Goal: Information Seeking & Learning: Learn about a topic

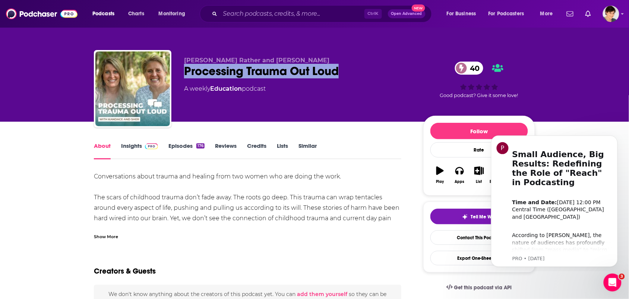
drag, startPoint x: 345, startPoint y: 73, endPoint x: 180, endPoint y: 75, distance: 165.1
click at [180, 75] on div "[PERSON_NAME] Rather and [PERSON_NAME] Processing Trauma Out Loud 40 A weekly E…" at bounding box center [314, 90] width 441 height 81
copy h1 "Processing Trauma Out Loud"
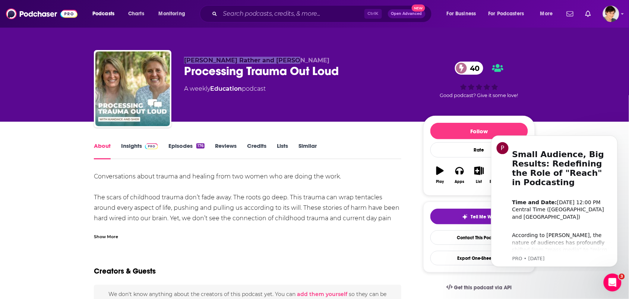
drag, startPoint x: 182, startPoint y: 58, endPoint x: 297, endPoint y: 49, distance: 115.9
click at [297, 49] on div "[PERSON_NAME] Rather and [PERSON_NAME] Processing Trauma Out Loud 40 A weekly E…" at bounding box center [314, 81] width 452 height 81
copy span "[PERSON_NAME] Rather and [PERSON_NAME]"
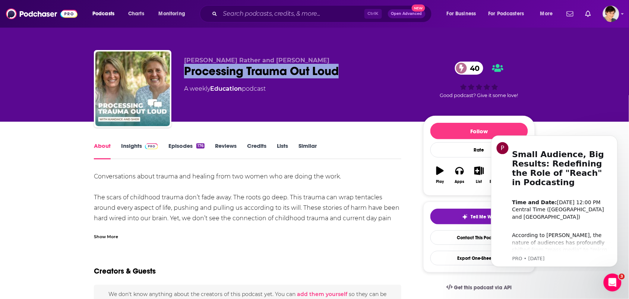
drag, startPoint x: 345, startPoint y: 66, endPoint x: 186, endPoint y: 3, distance: 171.6
click at [184, 69] on div "Processing Trauma Out Loud 40" at bounding box center [297, 71] width 227 height 15
copy h1 "Processing Trauma Out Loud"
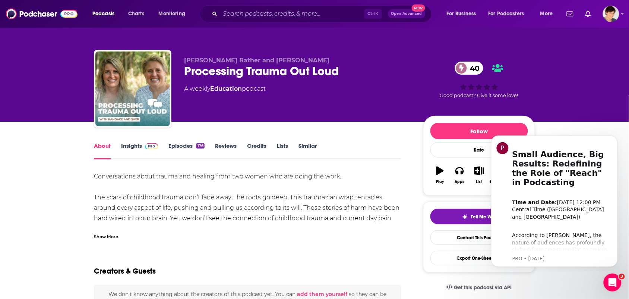
click at [124, 233] on div "Show More" at bounding box center [247, 233] width 307 height 13
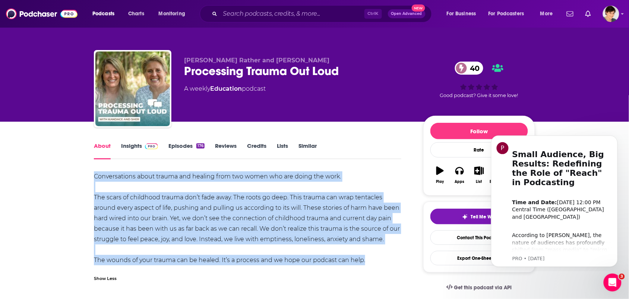
drag, startPoint x: 371, startPoint y: 260, endPoint x: 83, endPoint y: 174, distance: 300.7
copy div "Conversations about trauma and healing from two women who are doing the work. T…"
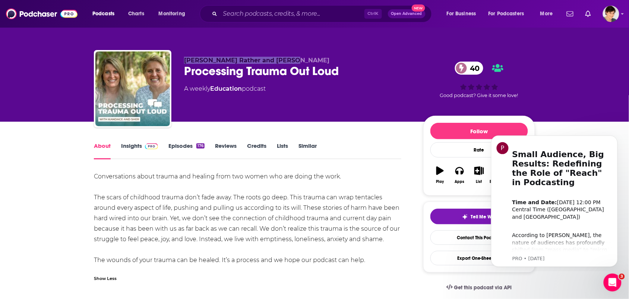
drag, startPoint x: 295, startPoint y: 56, endPoint x: 183, endPoint y: 59, distance: 111.5
click at [183, 59] on div "[PERSON_NAME] Rather and [PERSON_NAME] Processing Trauma Out Loud 40 A weekly E…" at bounding box center [314, 90] width 441 height 81
copy span "[PERSON_NAME] Rather and [PERSON_NAME]"
